Goal: Task Accomplishment & Management: Manage account settings

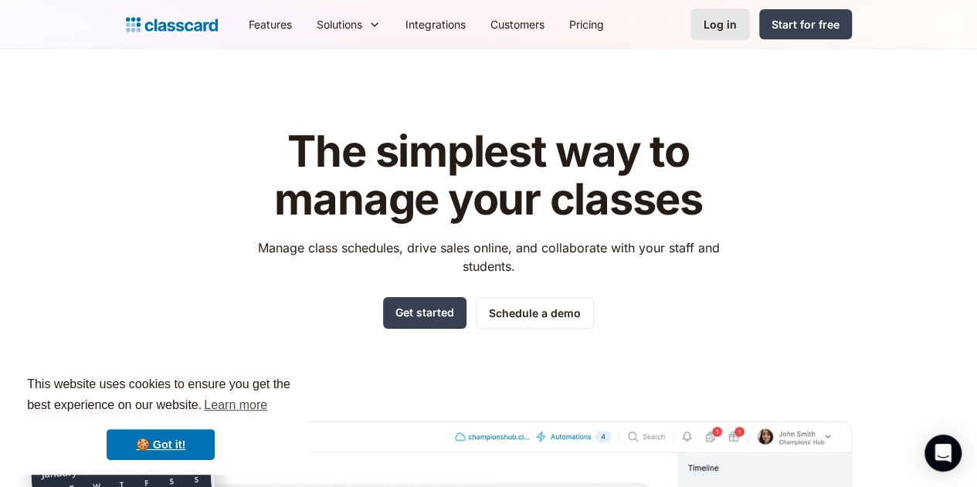
click at [750, 15] on link "Log in" at bounding box center [719, 24] width 59 height 32
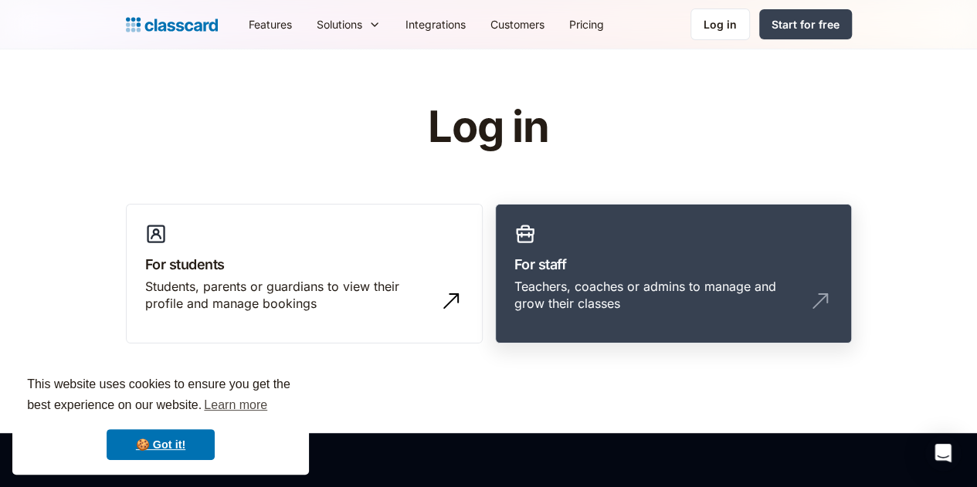
click at [670, 218] on link "For staff Teachers, coaches or admins to manage and grow their classes" at bounding box center [673, 274] width 357 height 141
